Goal: Check status

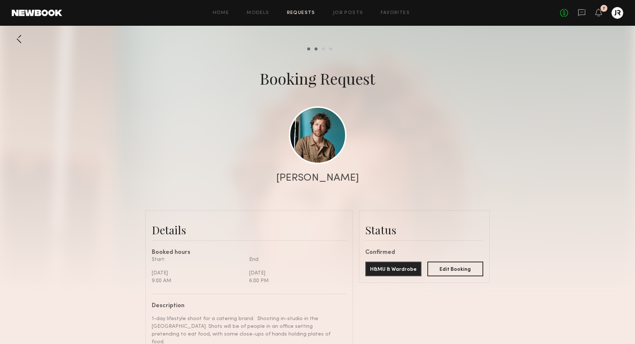
click at [296, 12] on link "Requests" at bounding box center [301, 13] width 28 height 5
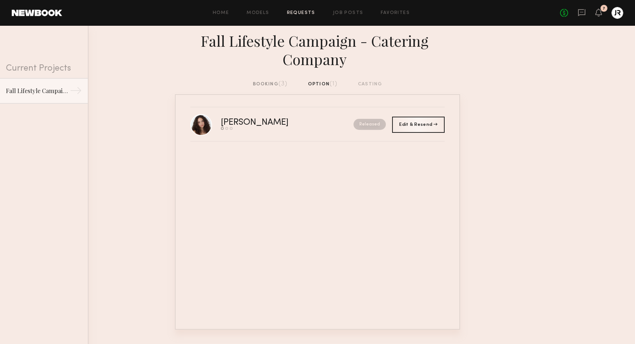
click at [268, 83] on div "booking (3)" at bounding box center [270, 84] width 35 height 8
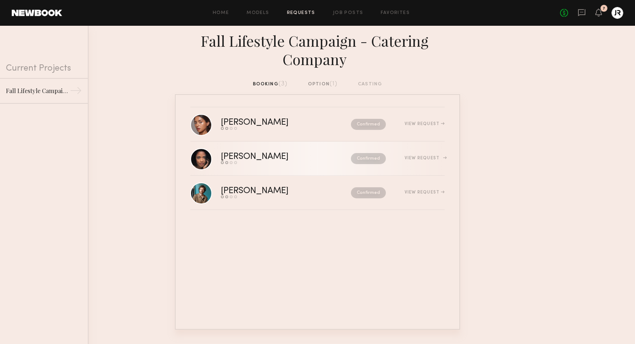
click at [320, 161] on div "Confirmed" at bounding box center [353, 158] width 66 height 11
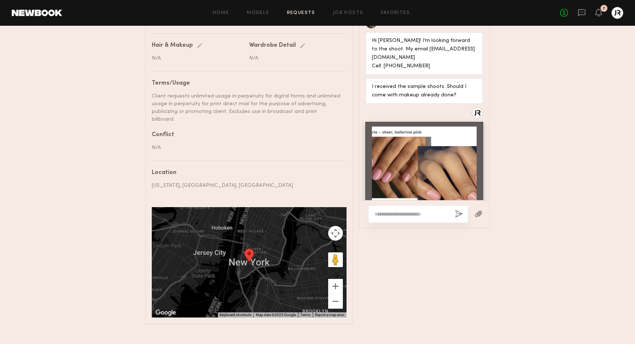
scroll to position [766, 0]
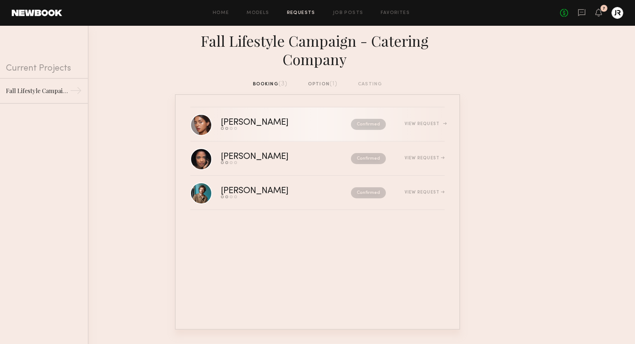
click at [237, 125] on div "[PERSON_NAME]" at bounding box center [270, 122] width 99 height 8
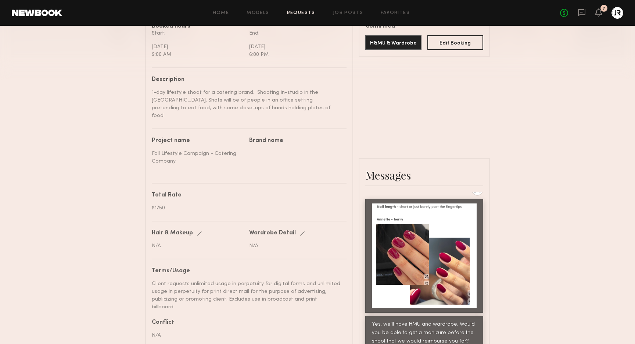
scroll to position [212, 0]
